Goal: Transaction & Acquisition: Purchase product/service

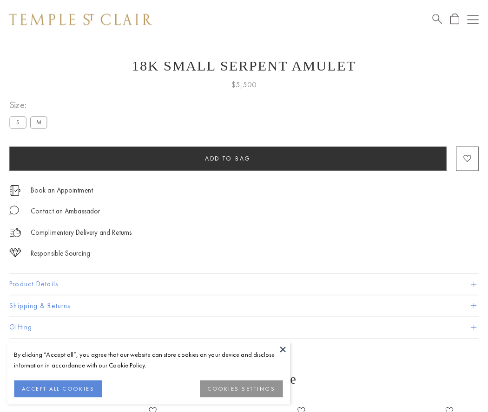
scroll to position [37, 0]
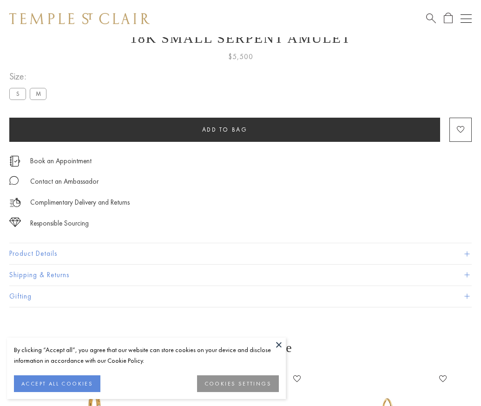
click at [224, 129] on span "Add to bag" at bounding box center [225, 129] width 46 height 8
